Goal: Use online tool/utility: Use online tool/utility

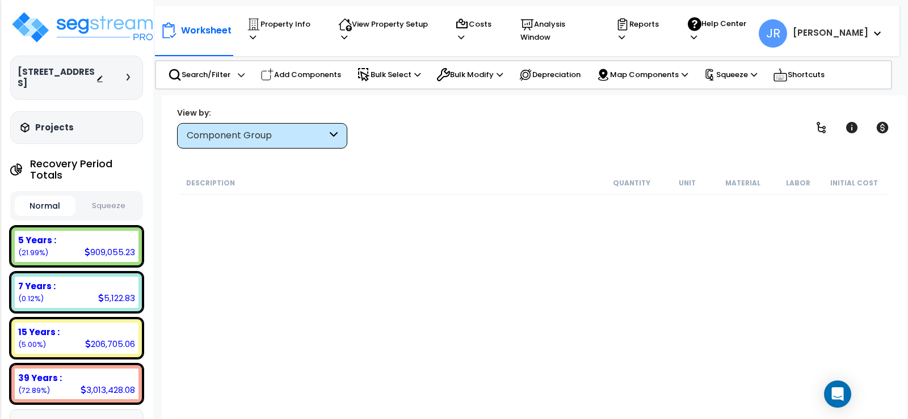
scroll to position [12938, 0]
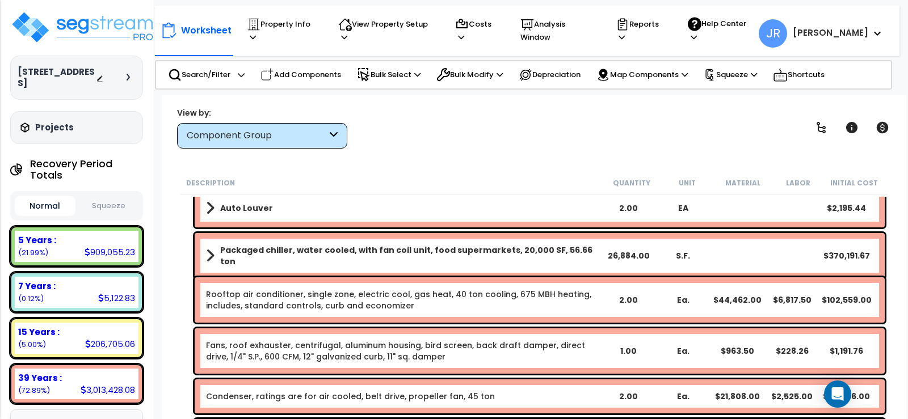
click at [441, 245] on link "Packaged chiller, water cooled, with fan coil unit, food supermarkets, 20,000 S…" at bounding box center [403, 256] width 395 height 23
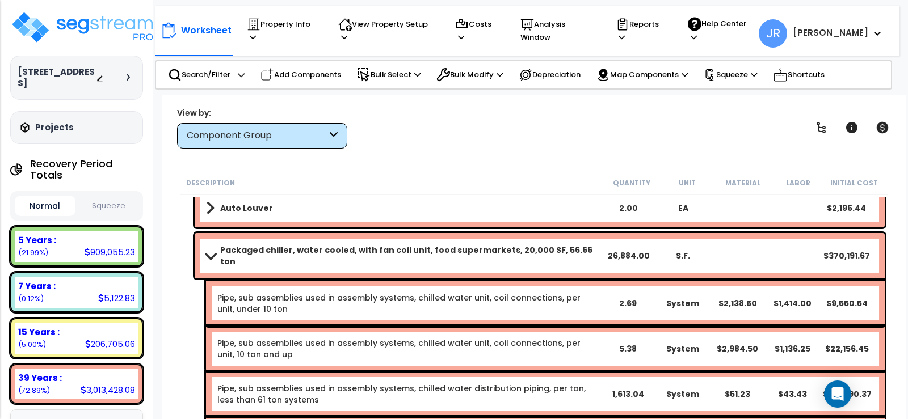
click at [441, 246] on link "Packaged chiller, water cooled, with fan coil unit, food supermarkets, 20,000 S…" at bounding box center [403, 256] width 395 height 23
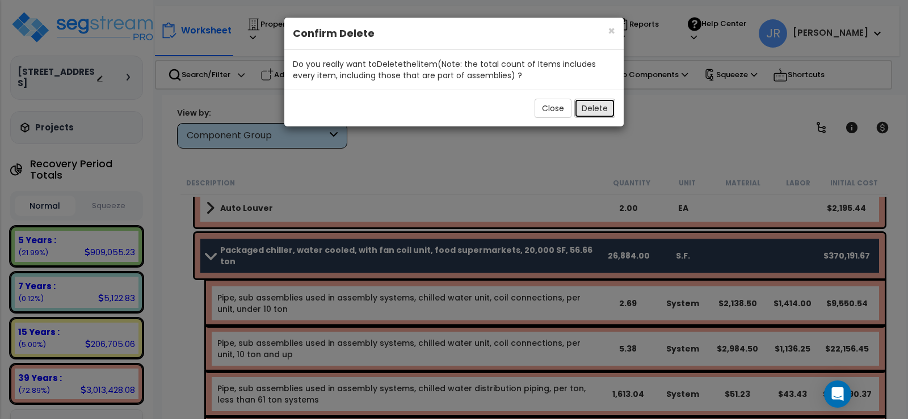
click at [604, 107] on button "Delete" at bounding box center [594, 108] width 41 height 19
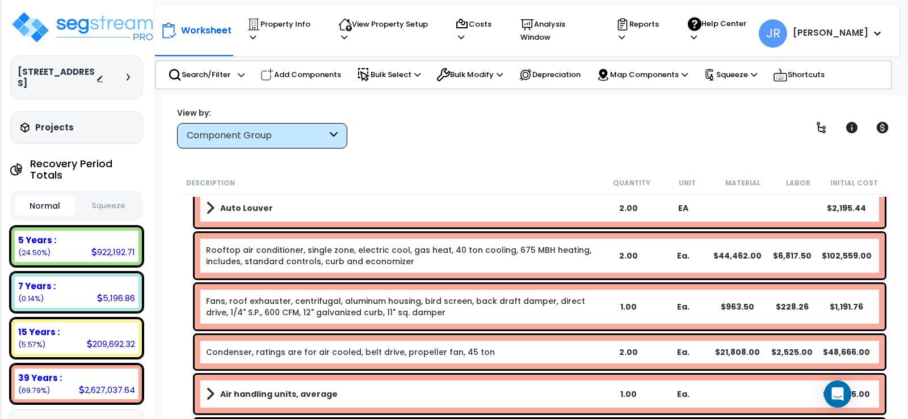
scroll to position [5, 0]
click at [501, 171] on div "Description Quantity Unit Material Labor Initial Cost" at bounding box center [533, 183] width 707 height 24
click at [186, 367] on div "Condenser, ratings are for air cooled, belt drive, propeller fan, 45 ton 2.00 E…" at bounding box center [533, 353] width 707 height 40
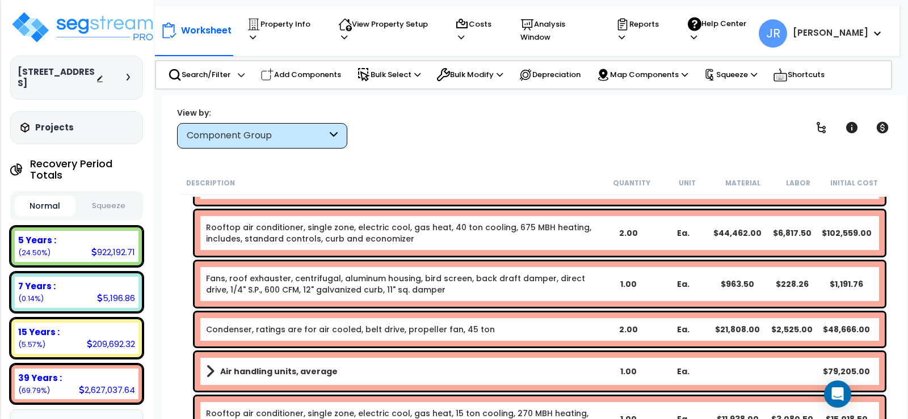
click at [538, 233] on link "Rooftop air conditioner, single zone, electric cool, gas heat, 40 ton cooling, …" at bounding box center [403, 233] width 395 height 23
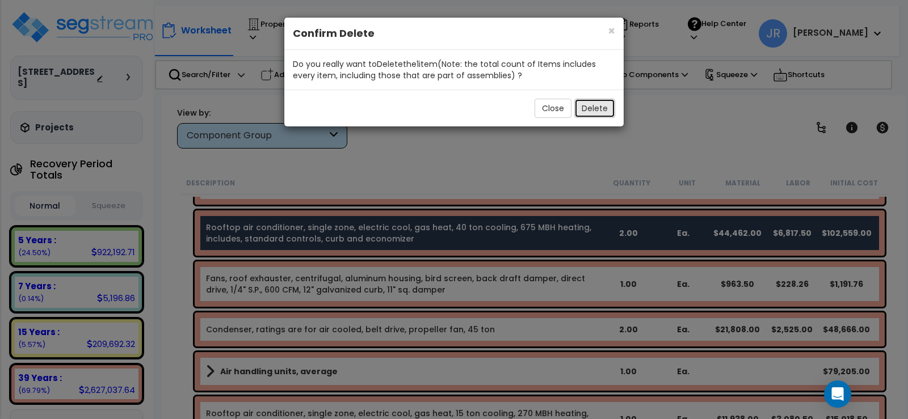
click at [599, 107] on button "Delete" at bounding box center [594, 108] width 41 height 19
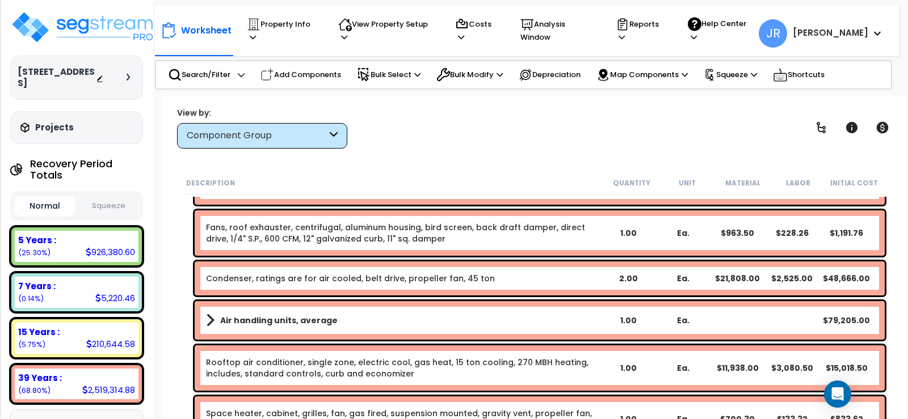
scroll to position [50, 0]
click at [353, 324] on link "Air handling units, average" at bounding box center [403, 321] width 395 height 16
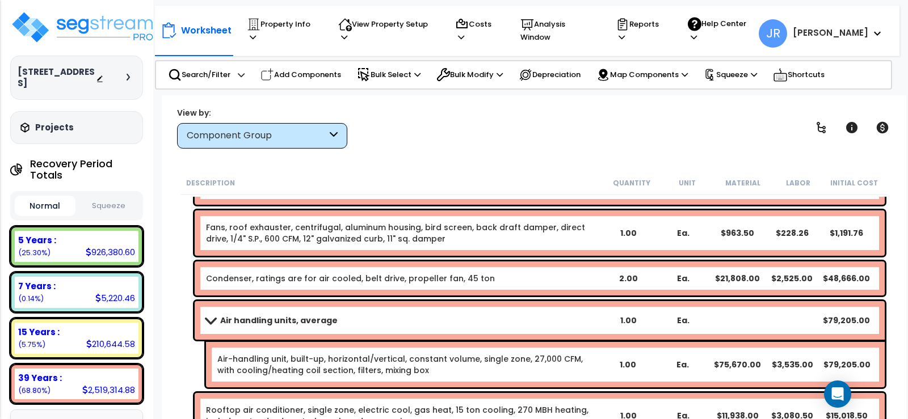
click at [217, 321] on span at bounding box center [211, 320] width 16 height 9
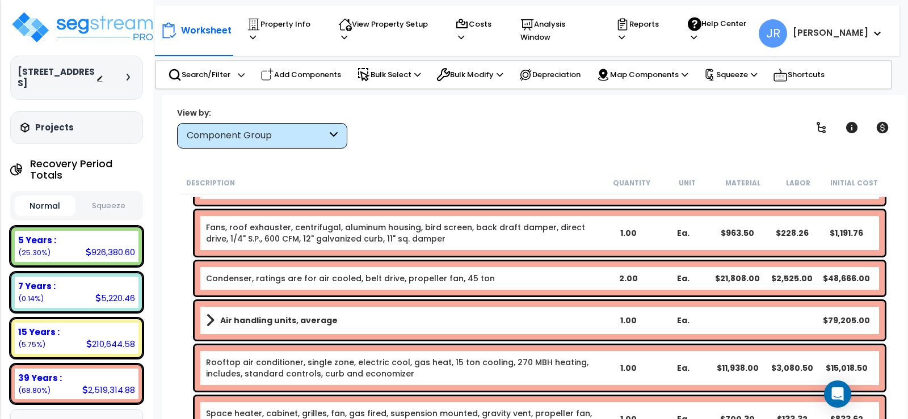
click at [217, 321] on link "Air handling units, average" at bounding box center [403, 321] width 395 height 16
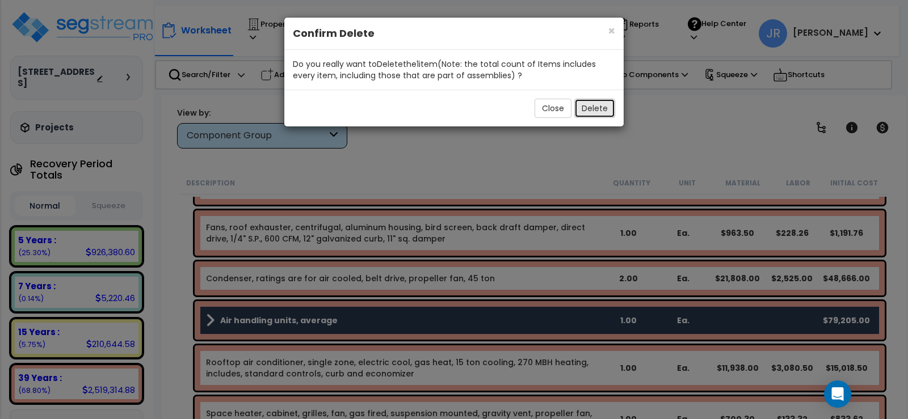
click at [602, 112] on button "Delete" at bounding box center [594, 108] width 41 height 19
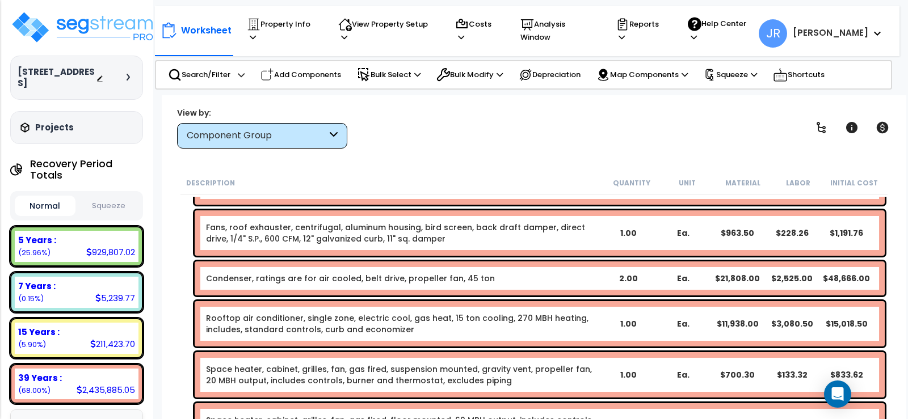
click at [316, 277] on link "Condenser, ratings are for air cooled, belt drive, propeller fan, 45 ton" at bounding box center [350, 278] width 289 height 11
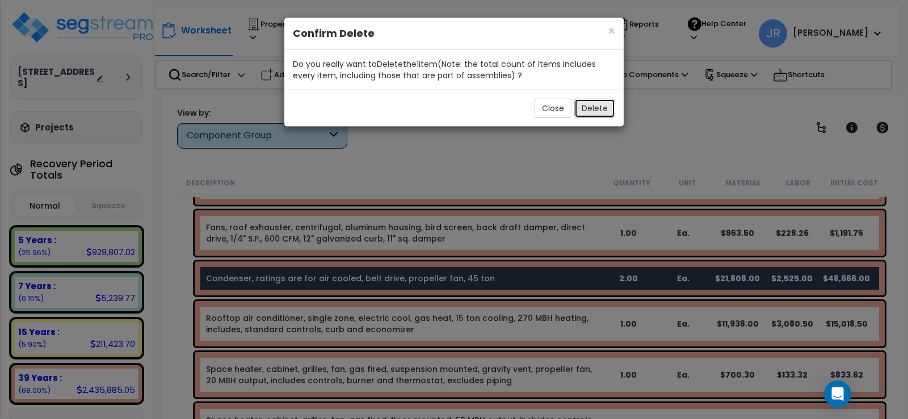
click at [603, 112] on button "Delete" at bounding box center [594, 108] width 41 height 19
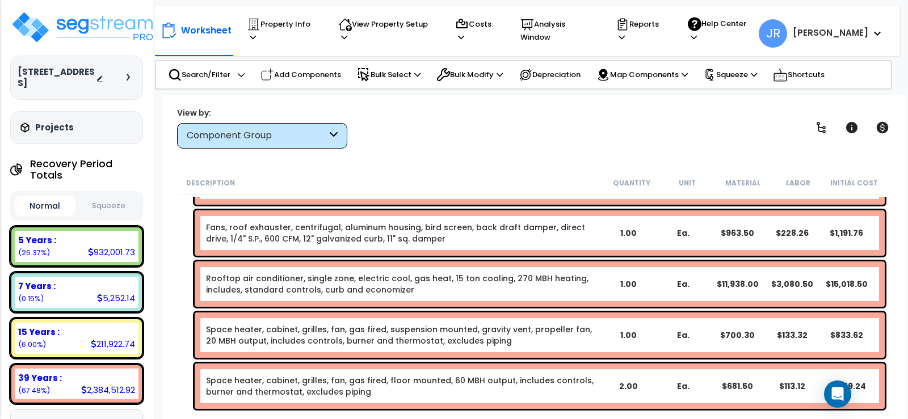
click at [174, 328] on div "Description Quantity Unit Material Labor Initial Cost dm Panelboards, 3 phase 4…" at bounding box center [534, 311] width 722 height 281
click at [275, 281] on link "Rooftop air conditioner, single zone, electric cool, gas heat, 15 ton cooling, …" at bounding box center [403, 284] width 395 height 23
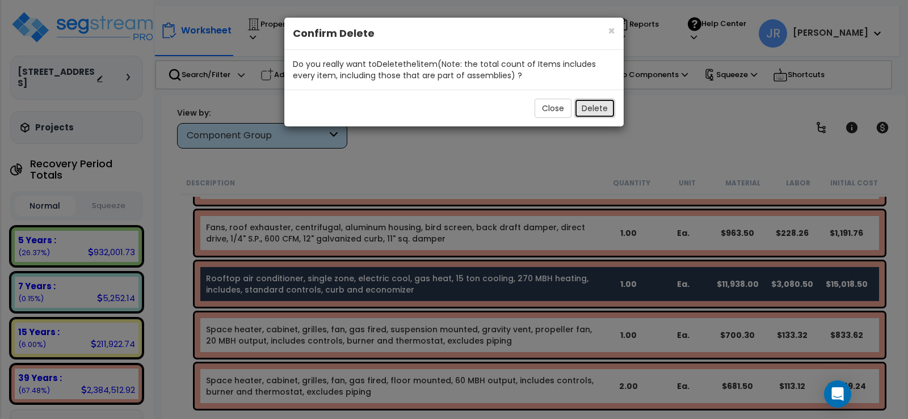
click at [581, 107] on button "Delete" at bounding box center [594, 108] width 41 height 19
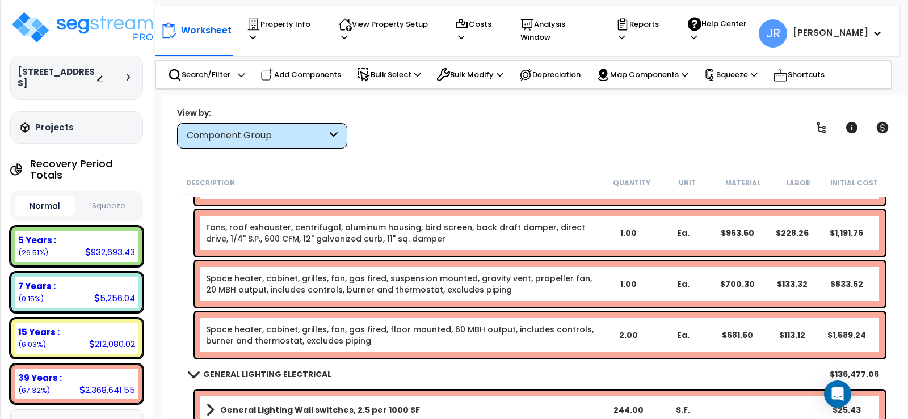
scroll to position [27, 0]
click at [182, 278] on div "Space heater, cabinet, grilles, fan, gas fired, suspension mounted, gravity ven…" at bounding box center [533, 284] width 707 height 51
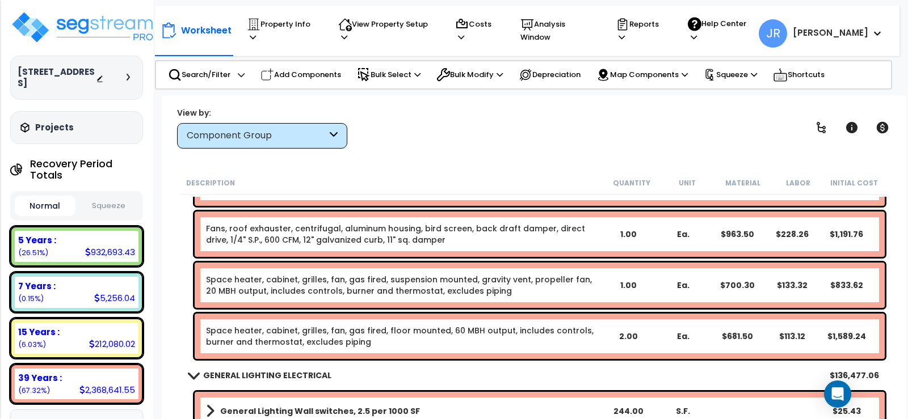
scroll to position [12961, 0]
